Goal: Task Accomplishment & Management: Manage account settings

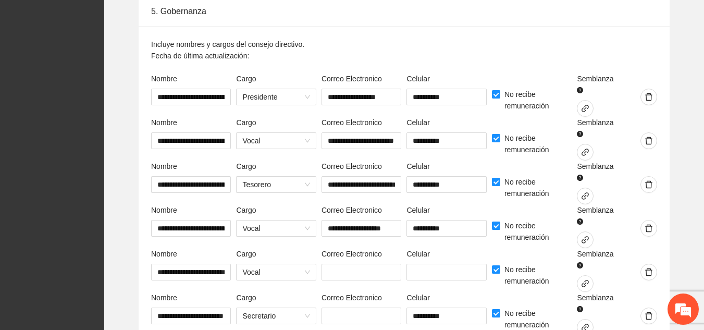
scroll to position [2632, 0]
click at [586, 236] on icon "link" at bounding box center [585, 239] width 7 height 7
click at [617, 248] on div at bounding box center [638, 270] width 43 height 44
click at [586, 280] on icon "link" at bounding box center [585, 283] width 7 height 7
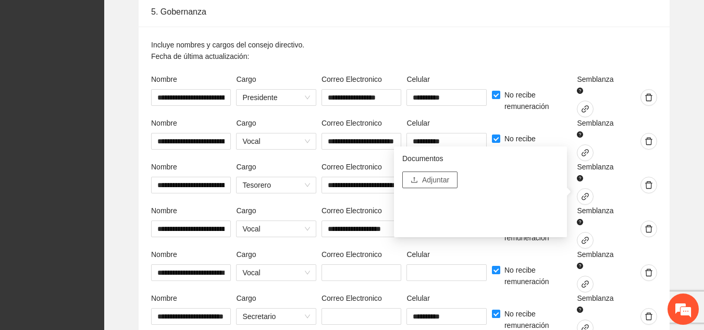
click at [439, 181] on span "Adjuntar" at bounding box center [435, 179] width 27 height 11
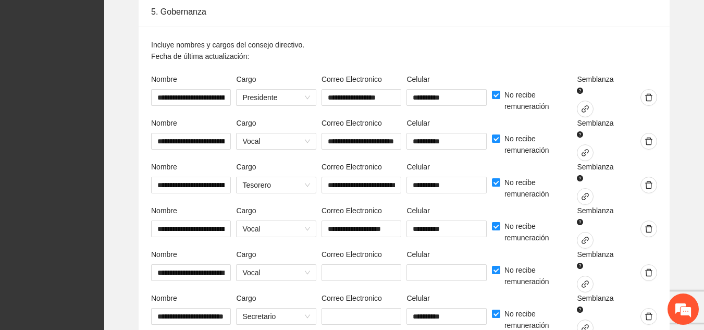
click at [366, 308] on input "text" at bounding box center [361, 316] width 80 height 17
type input "**********"
click at [330, 267] on div "**********" at bounding box center [404, 196] width 531 height 339
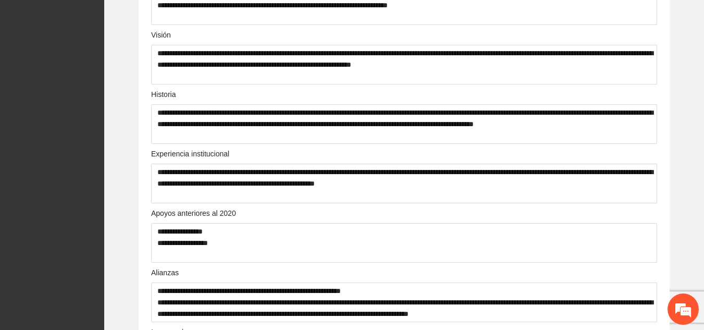
scroll to position [0, 0]
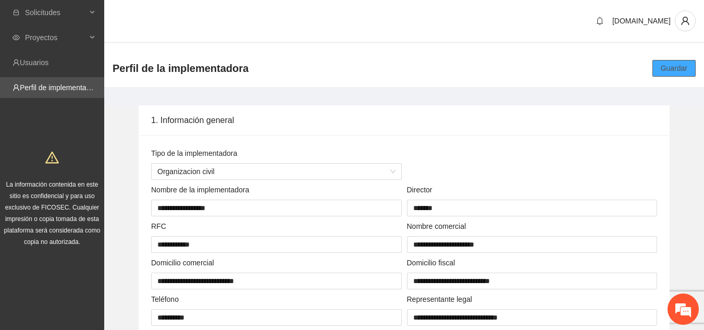
click at [679, 66] on span "Guardar" at bounding box center [674, 68] width 27 height 11
click at [677, 68] on span "Guardar" at bounding box center [674, 68] width 27 height 11
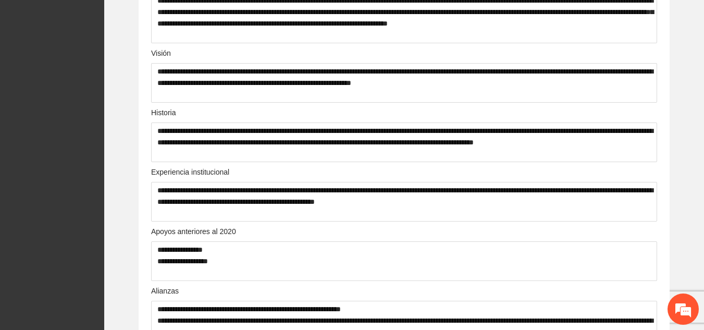
scroll to position [402, 0]
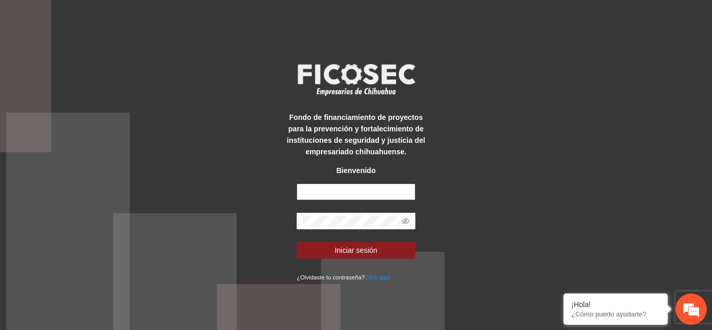
click at [350, 190] on input "text" at bounding box center [355, 191] width 119 height 17
type input "**********"
click at [406, 219] on icon "eye-invisible" at bounding box center [405, 220] width 7 height 7
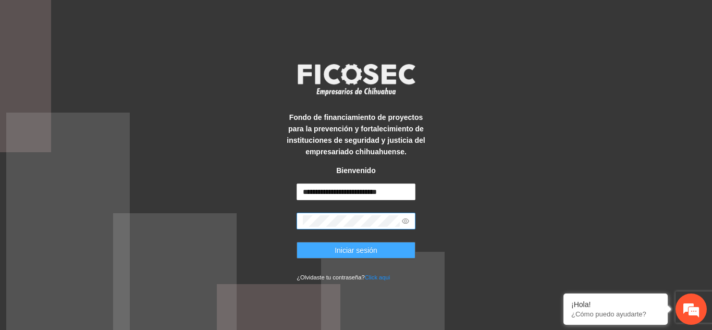
click at [369, 247] on span "Iniciar sesión" at bounding box center [355, 249] width 43 height 11
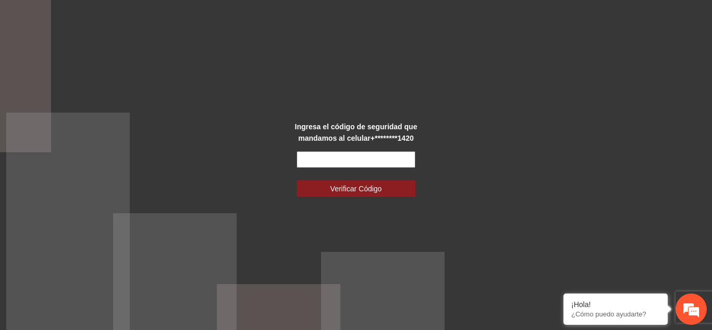
click at [364, 159] on input "text" at bounding box center [355, 159] width 119 height 17
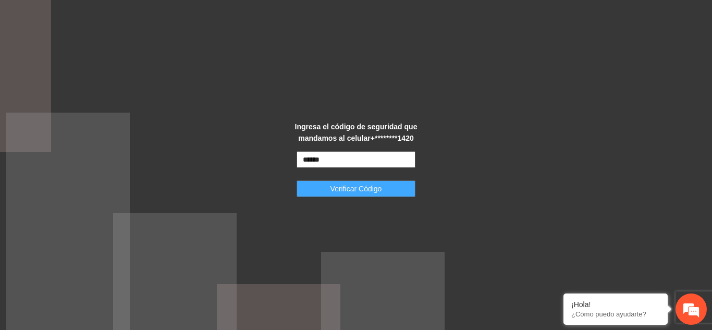
type input "******"
click at [362, 186] on span "Verificar Código" at bounding box center [356, 188] width 52 height 11
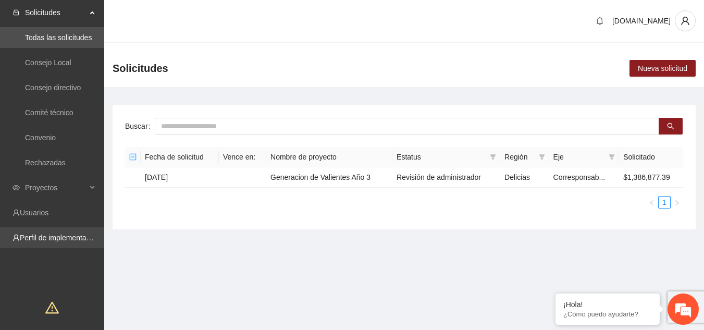
click at [65, 235] on link "Perfil de implementadora" at bounding box center [60, 237] width 81 height 8
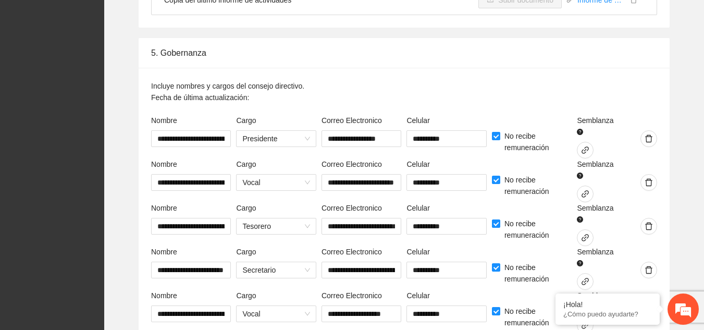
scroll to position [2590, 0]
click at [587, 146] on icon "link" at bounding box center [585, 150] width 8 height 8
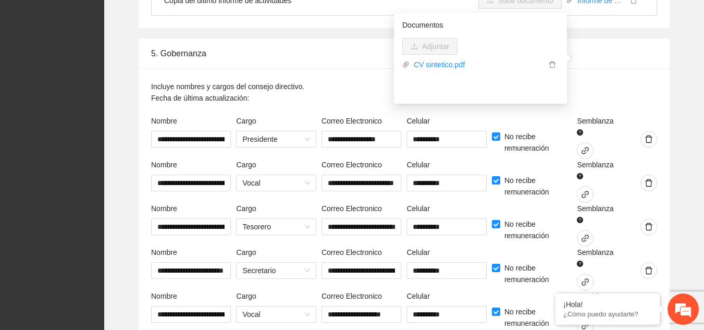
click at [528, 203] on div at bounding box center [532, 211] width 80 height 16
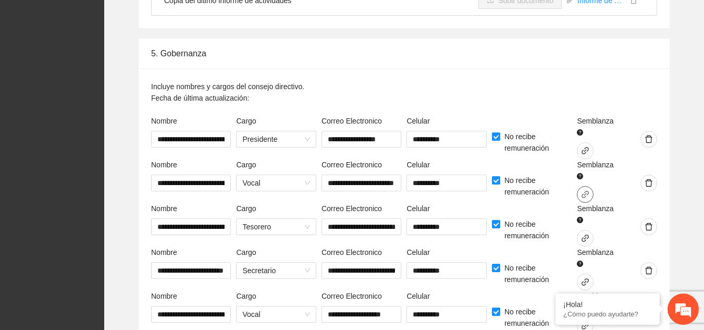
click at [586, 190] on icon "link" at bounding box center [585, 194] width 8 height 8
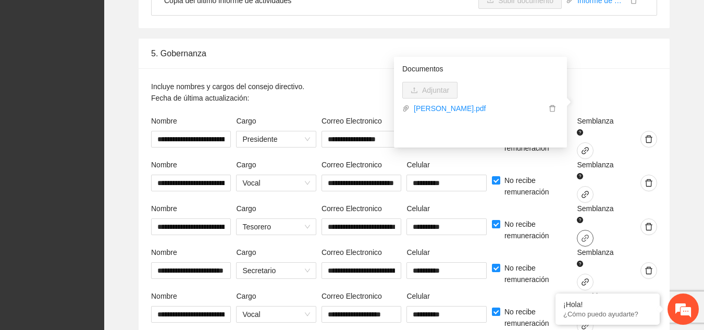
click at [584, 234] on icon "link" at bounding box center [585, 237] width 7 height 7
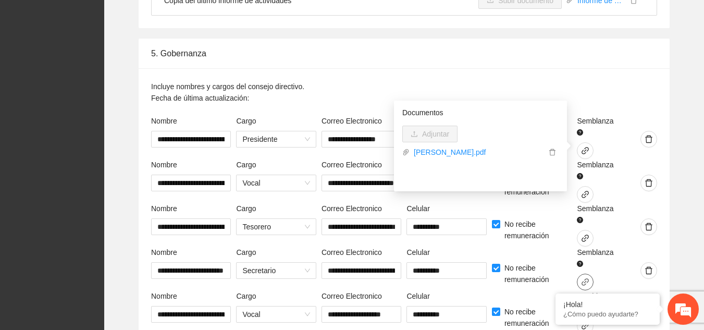
click at [585, 278] on icon "link" at bounding box center [585, 282] width 8 height 8
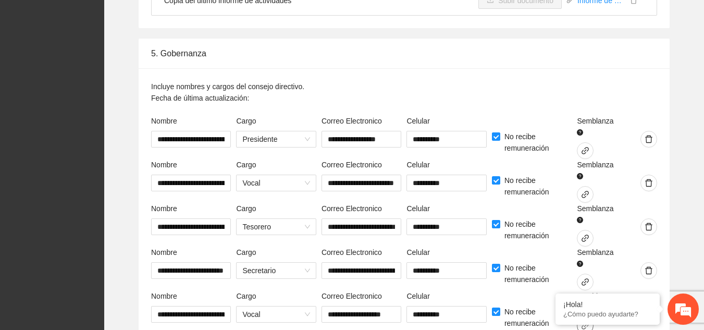
click at [583, 321] on icon "link" at bounding box center [585, 325] width 8 height 8
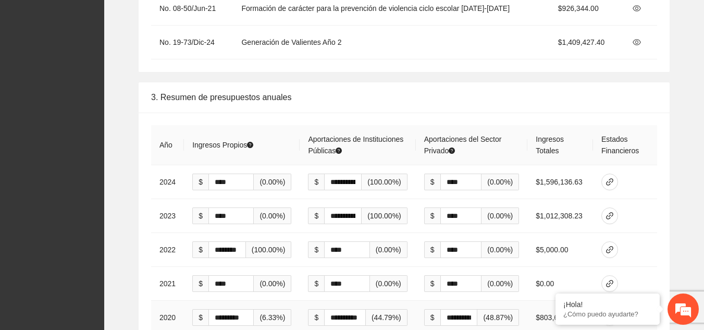
scroll to position [1725, 0]
click at [612, 178] on icon "link" at bounding box center [609, 182] width 8 height 8
click at [611, 212] on icon "link" at bounding box center [609, 216] width 8 height 8
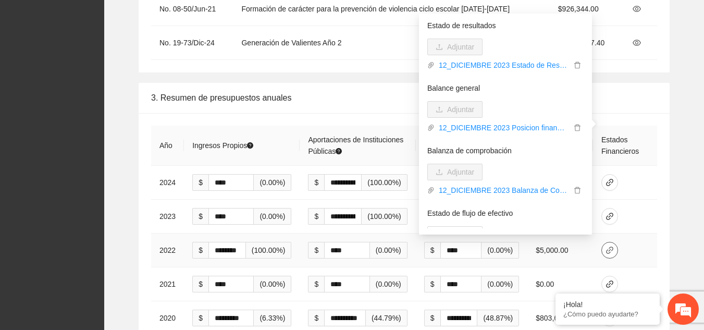
click at [608, 246] on icon "link" at bounding box center [609, 250] width 8 height 8
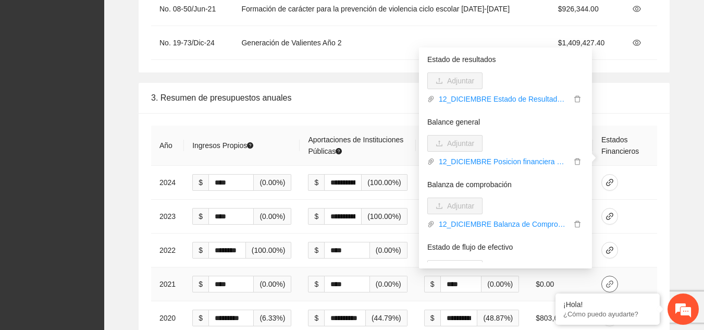
click at [611, 280] on icon "link" at bounding box center [609, 284] width 8 height 8
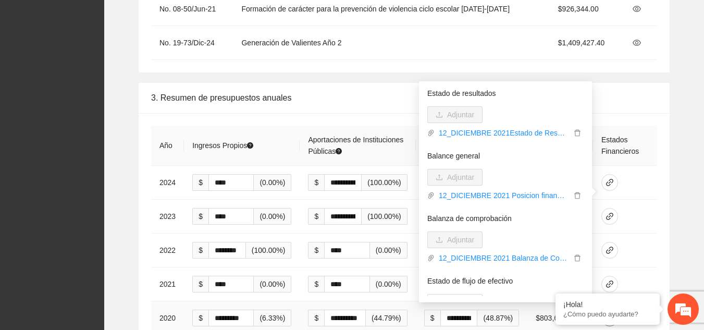
click at [609, 314] on icon "link" at bounding box center [609, 317] width 7 height 7
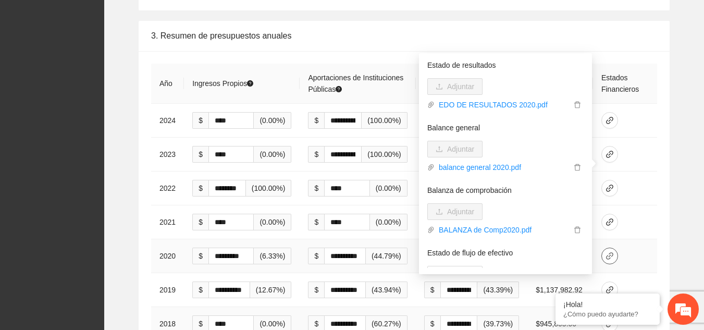
scroll to position [1788, 0]
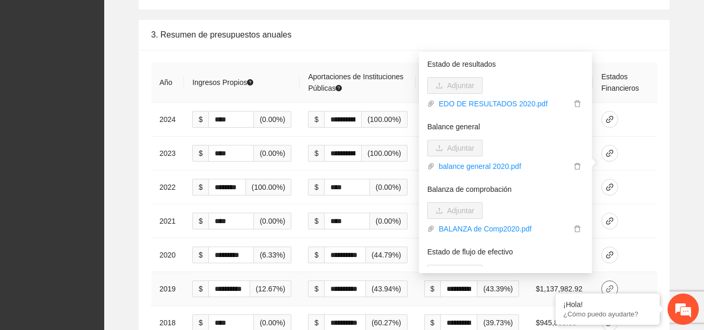
click at [612, 284] on icon "link" at bounding box center [609, 288] width 8 height 8
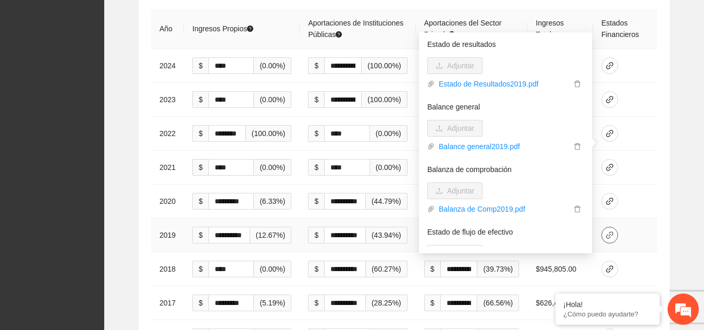
scroll to position [1847, 0]
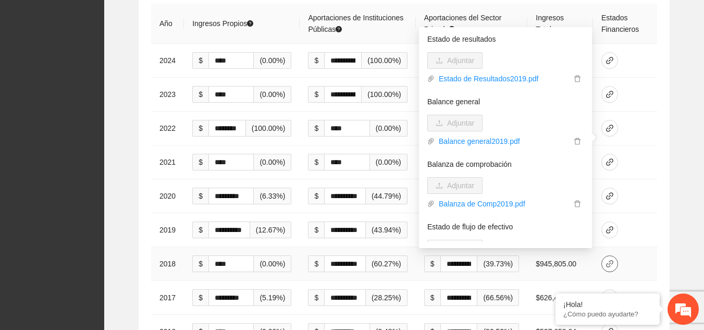
click at [610, 259] on icon "link" at bounding box center [609, 263] width 8 height 8
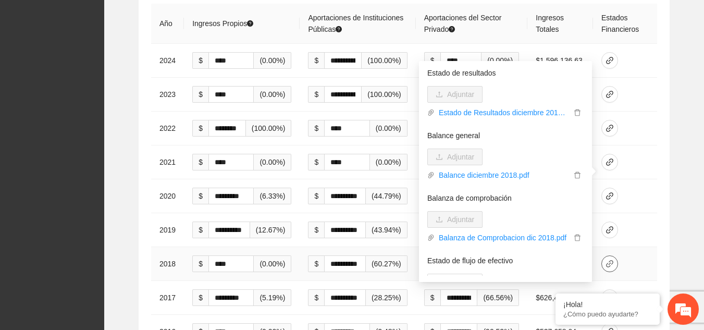
scroll to position [1872, 0]
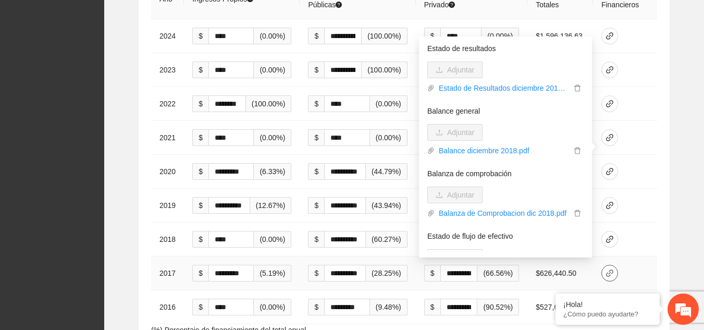
click at [609, 269] on icon "link" at bounding box center [609, 272] width 7 height 7
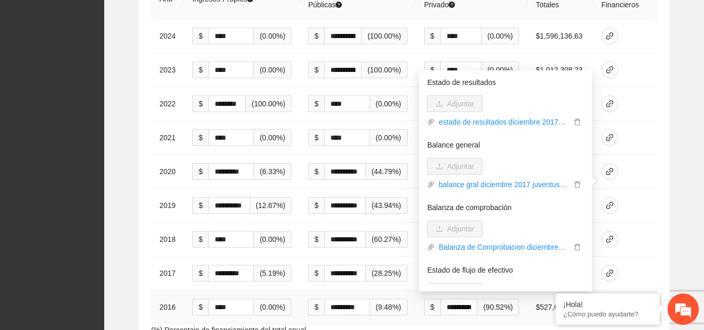
click at [610, 303] on icon "link" at bounding box center [609, 306] width 7 height 7
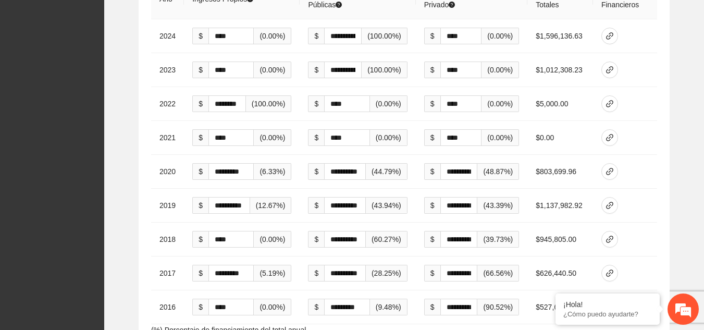
click at [631, 240] on div "**********" at bounding box center [404, 157] width 531 height 381
